Goal: Transaction & Acquisition: Purchase product/service

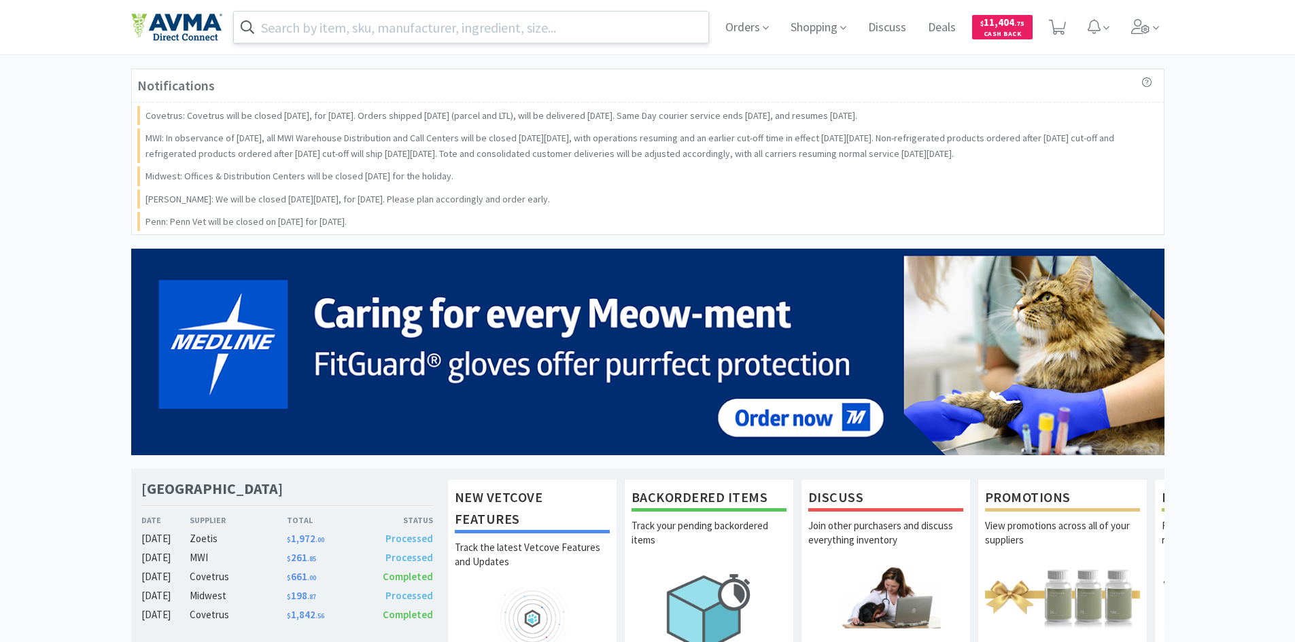
click at [491, 23] on input "text" at bounding box center [471, 27] width 475 height 31
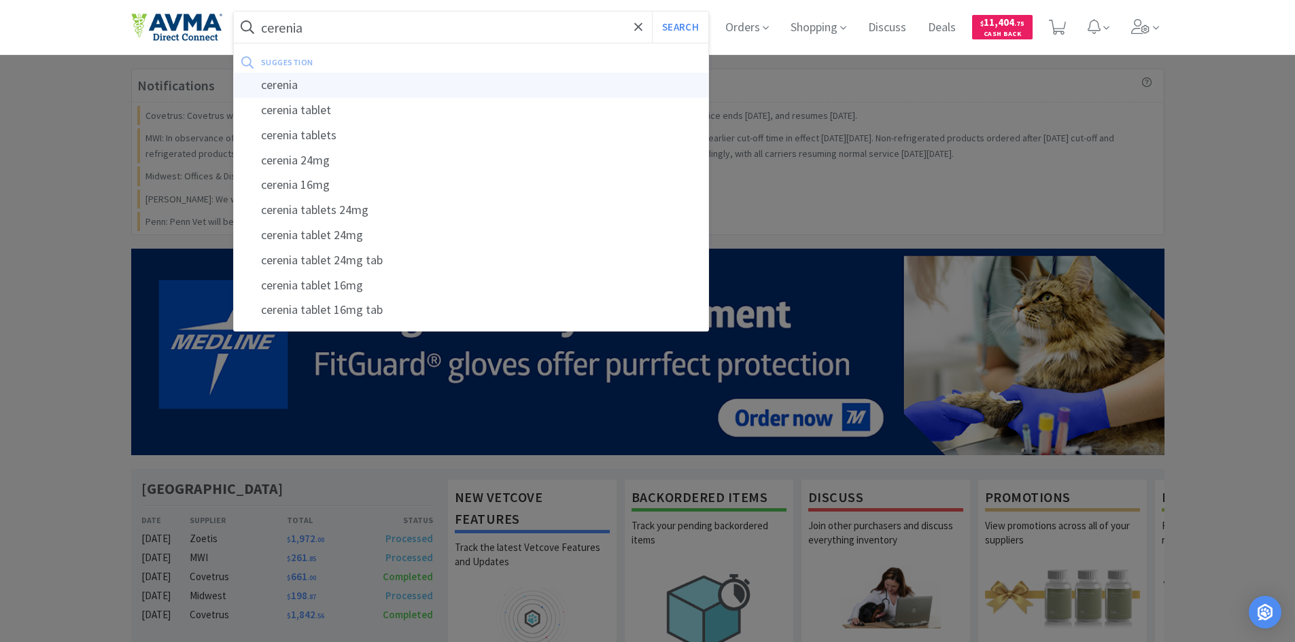
type input "cerenia"
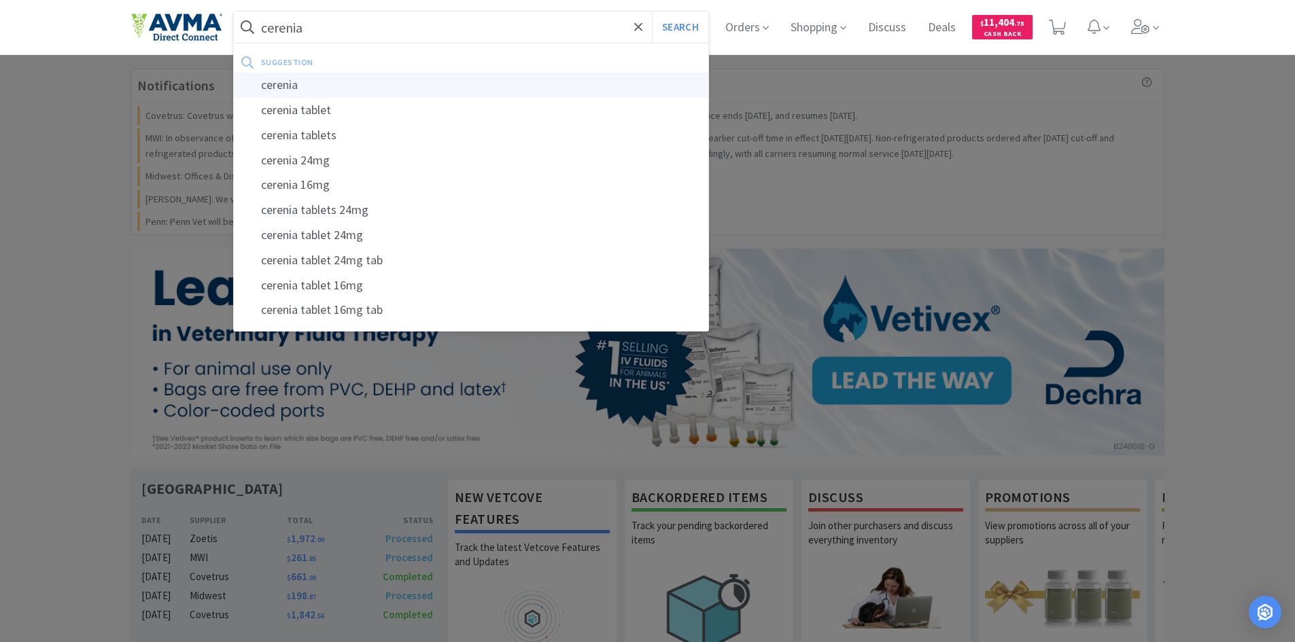
click at [443, 77] on div "cerenia" at bounding box center [471, 85] width 475 height 25
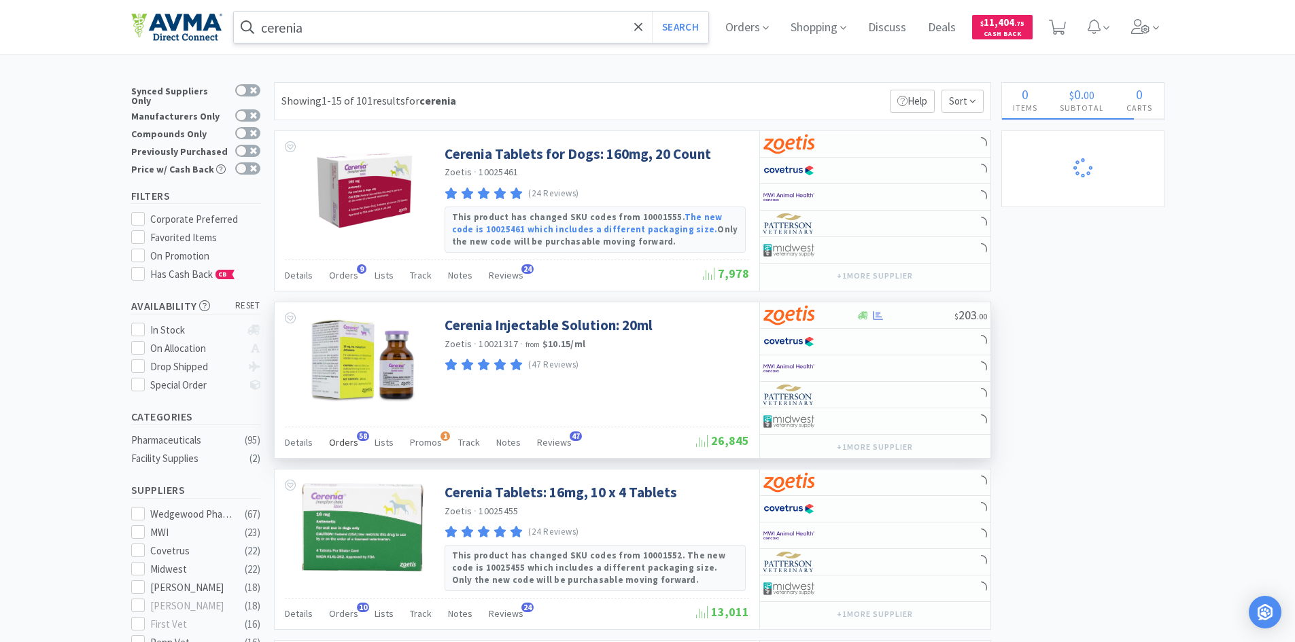
click at [340, 439] on span "Orders" at bounding box center [343, 442] width 29 height 12
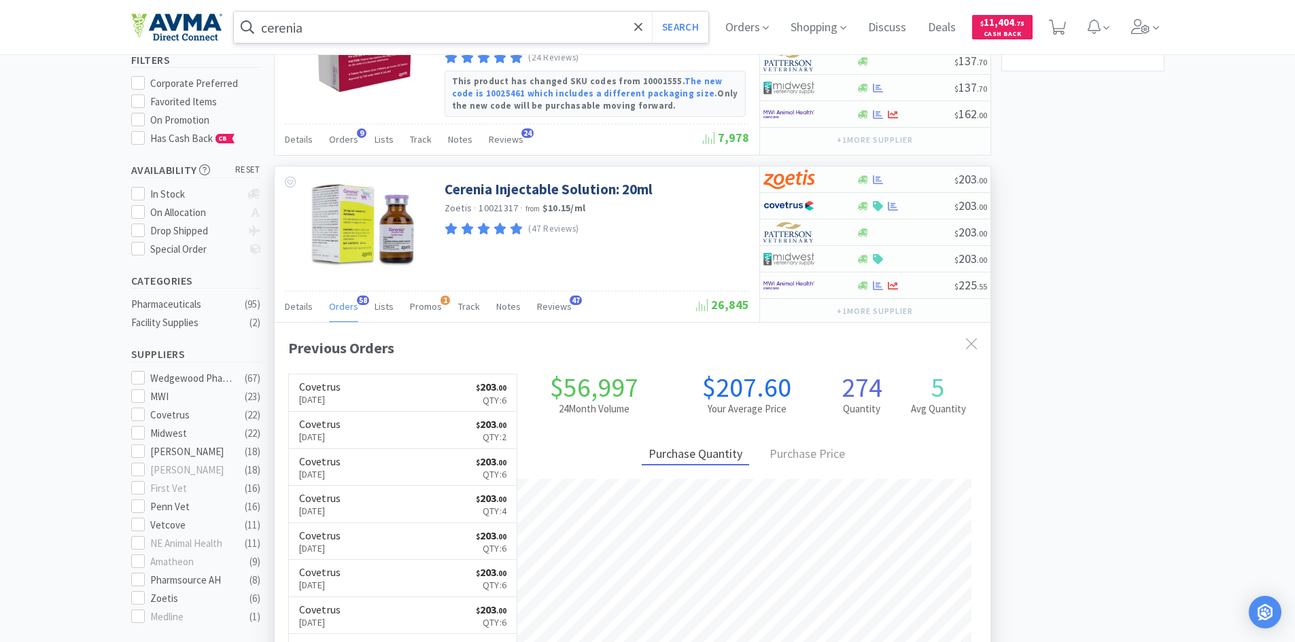
scroll to position [364, 716]
select select "1"
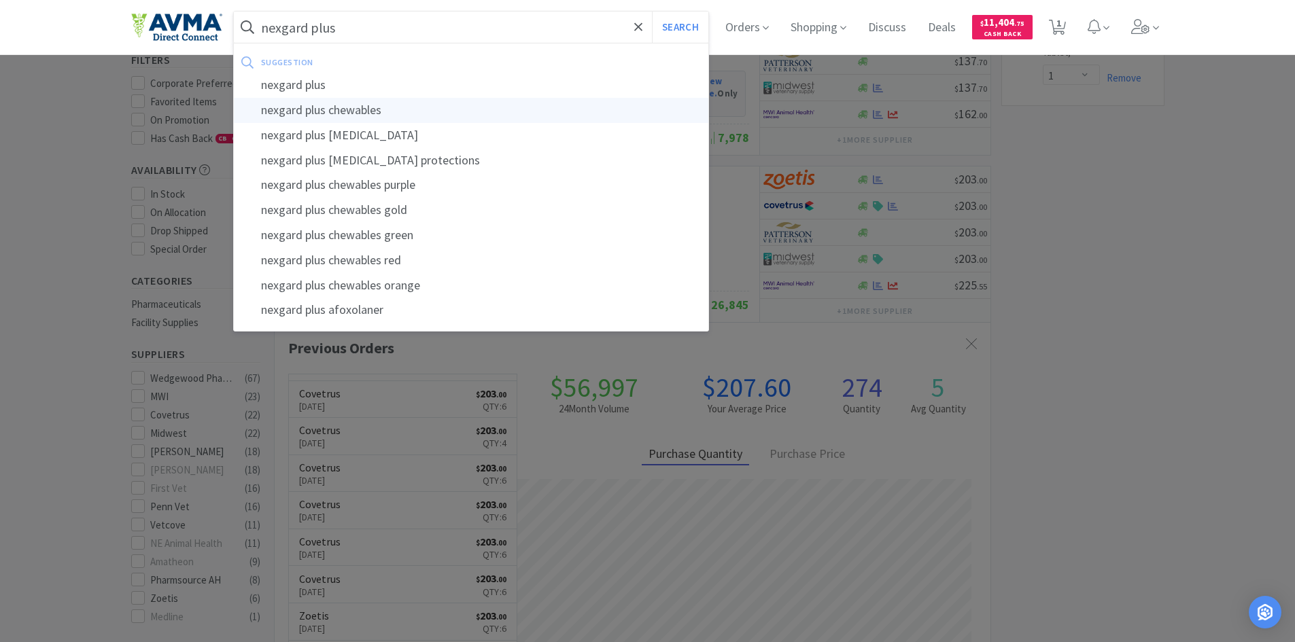
click at [296, 107] on div "nexgard plus chewables" at bounding box center [471, 110] width 475 height 25
type input "nexgard plus chewables"
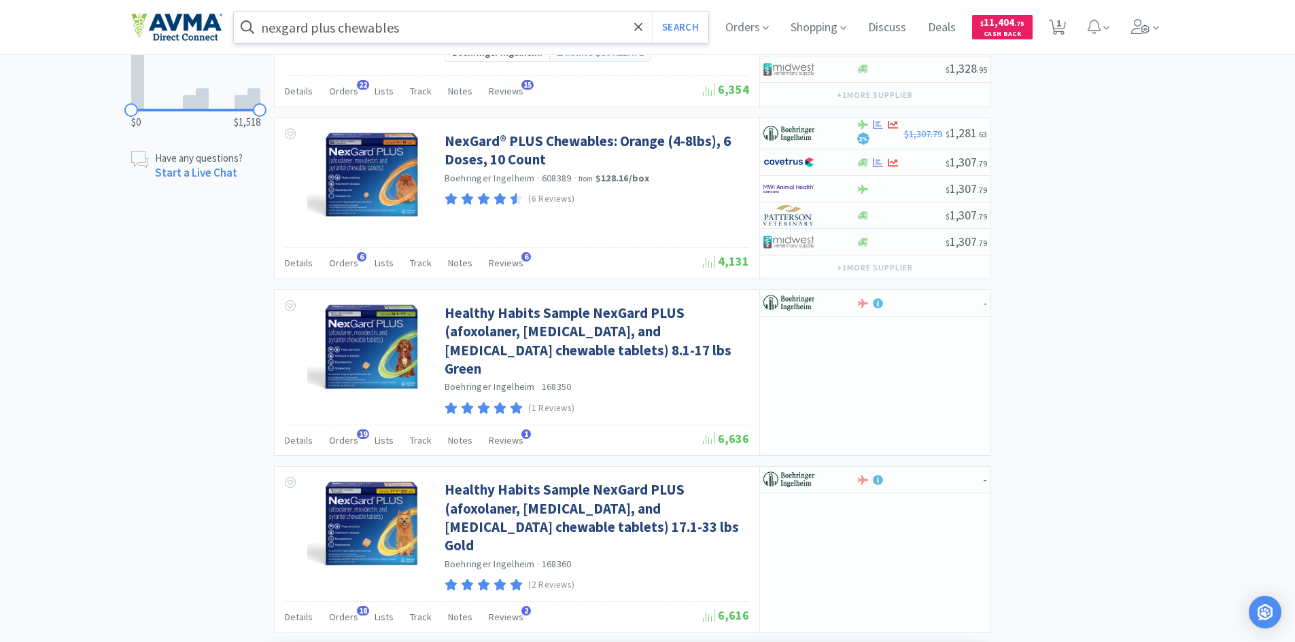
scroll to position [680, 0]
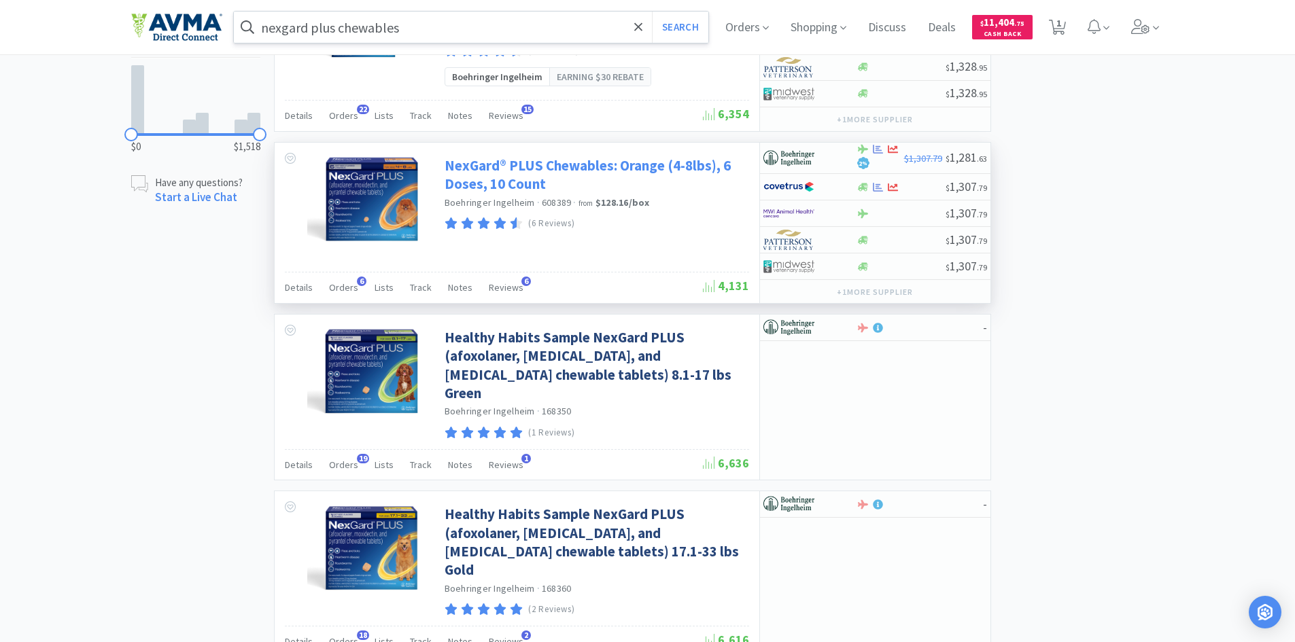
click at [523, 165] on link "NexGard® PLUS Chewables: Orange (4-8lbs), 6 Doses, 10 Count" at bounding box center [595, 174] width 301 height 37
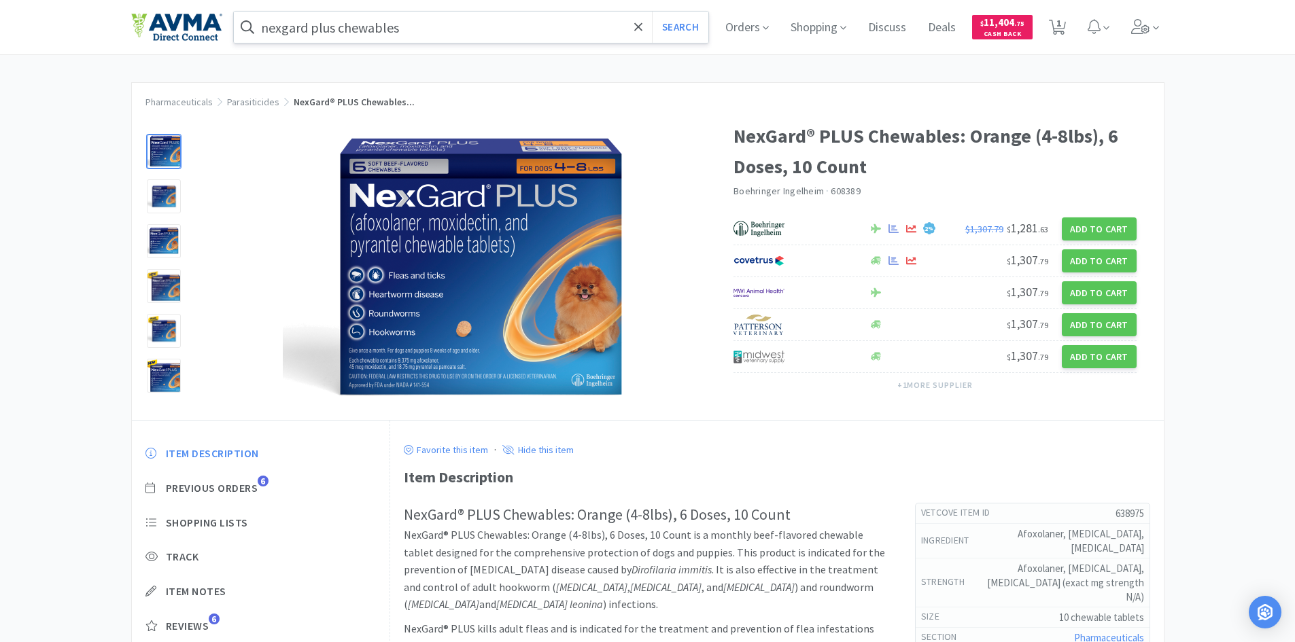
select select "1"
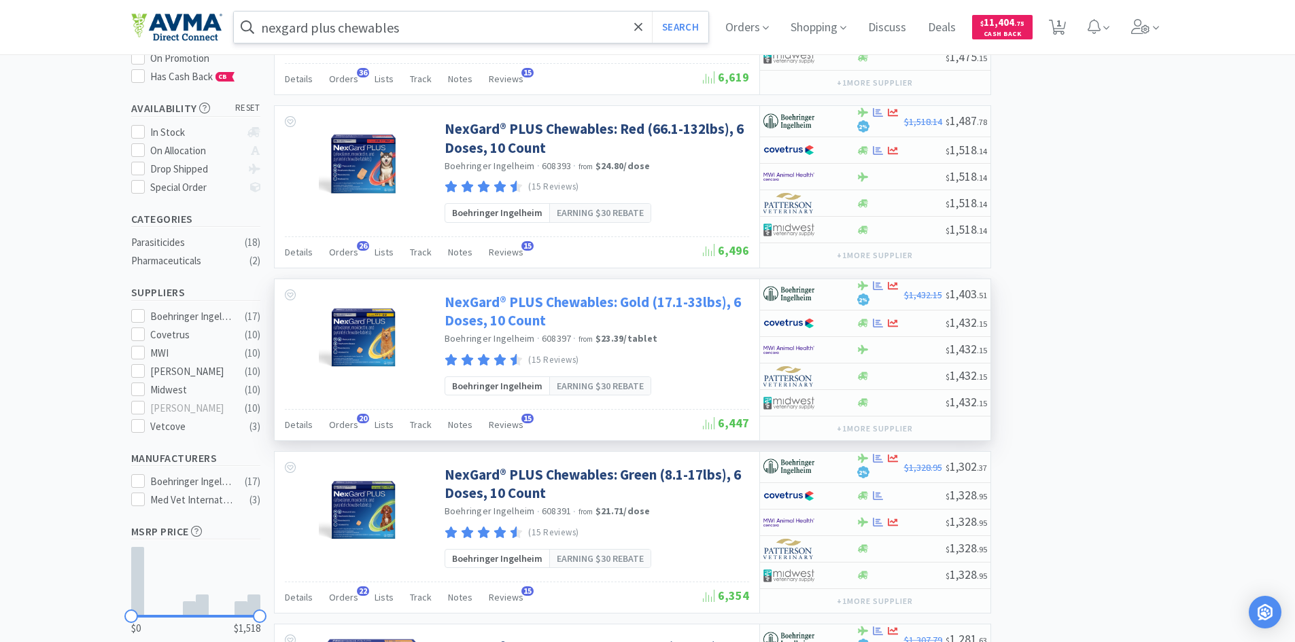
scroll to position [204, 0]
